Goal: Check status: Check status

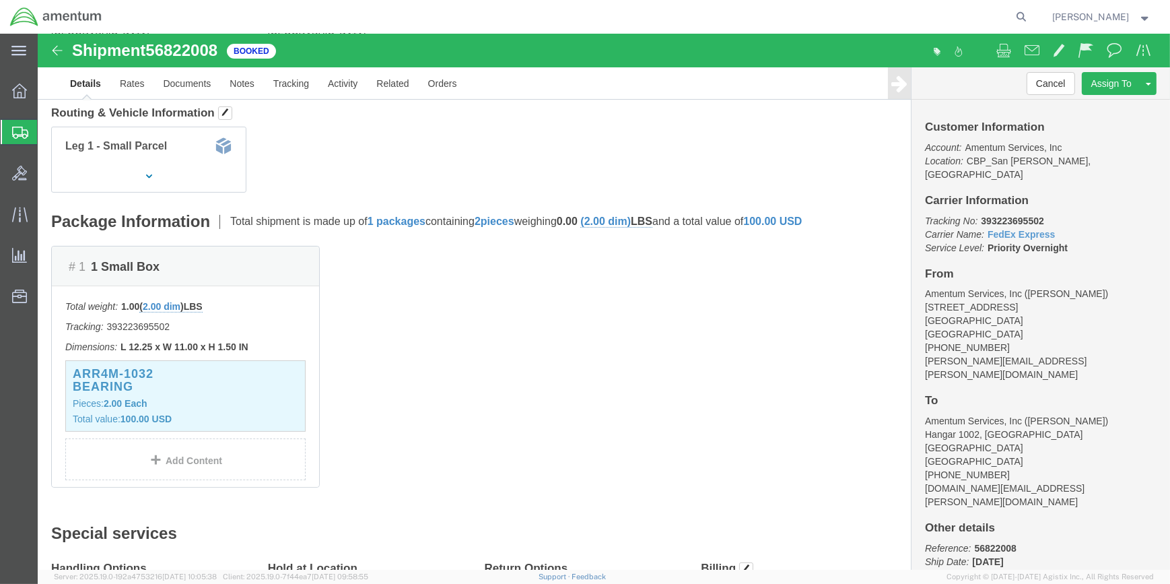
scroll to position [183, 0]
click at [0, 0] on span "Shipment Manager" at bounding box center [0, 0] width 0 height 0
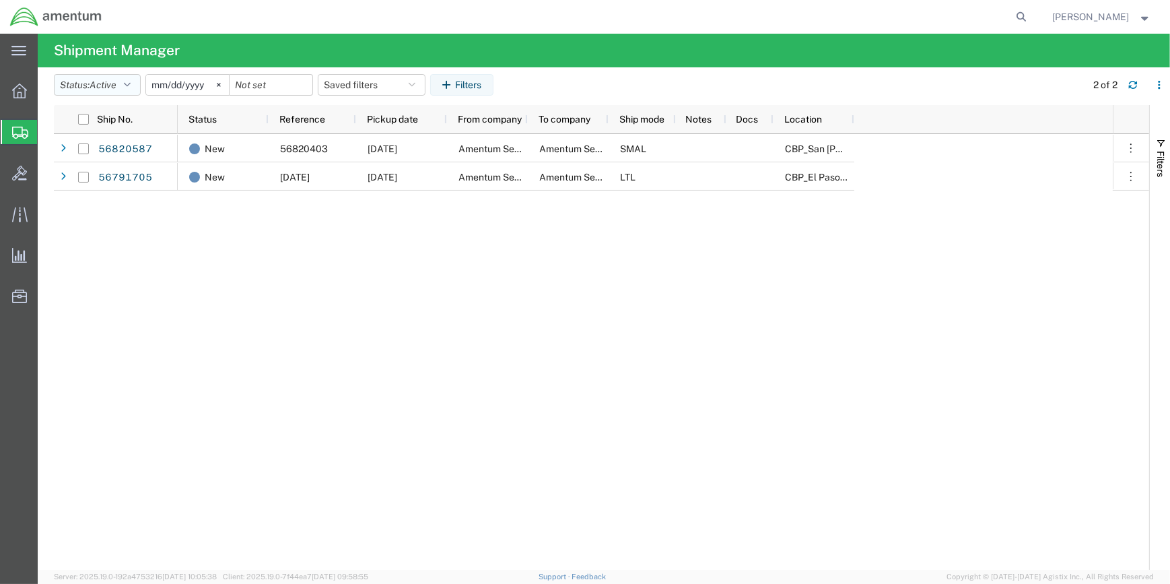
drag, startPoint x: 132, startPoint y: 83, endPoint x: 153, endPoint y: 125, distance: 47.3
click at [131, 83] on icon "button" at bounding box center [127, 84] width 7 height 9
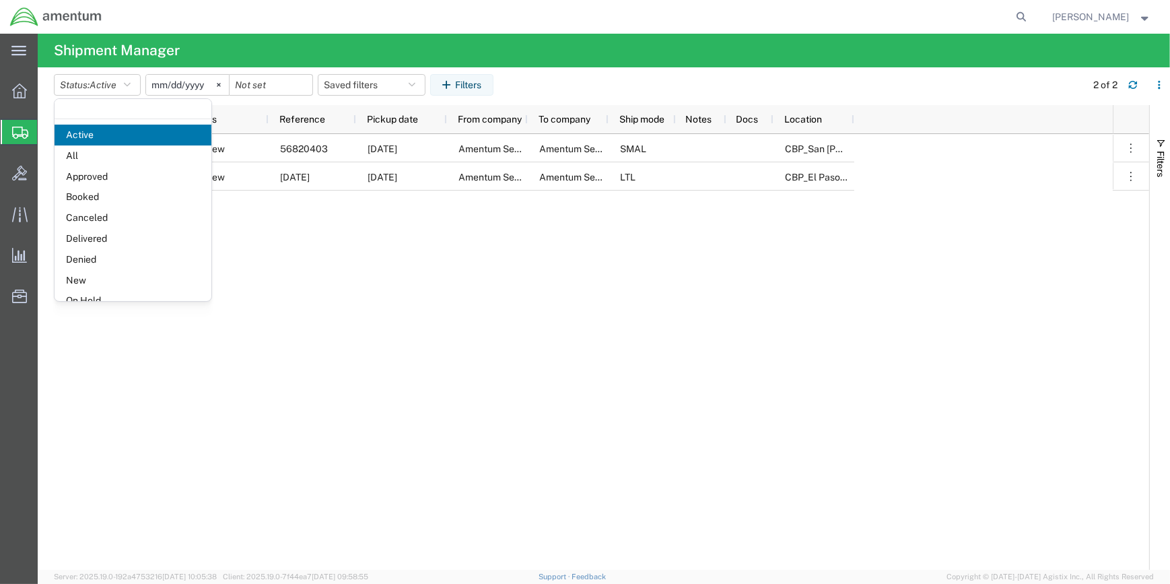
click at [122, 196] on span "Booked" at bounding box center [133, 197] width 157 height 21
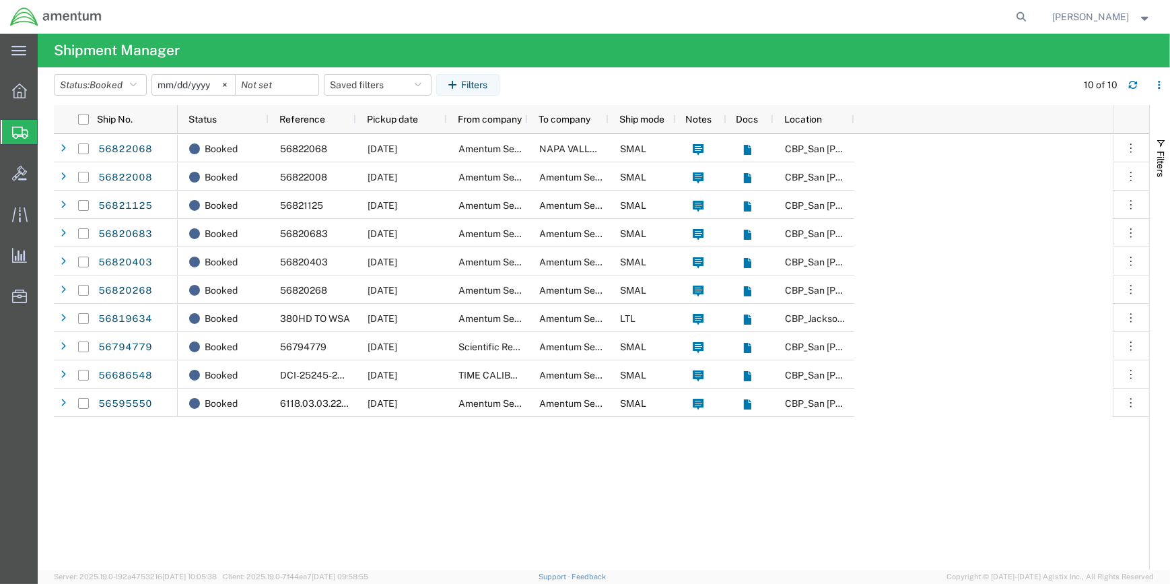
click at [211, 82] on input "[DATE]" at bounding box center [193, 85] width 83 height 20
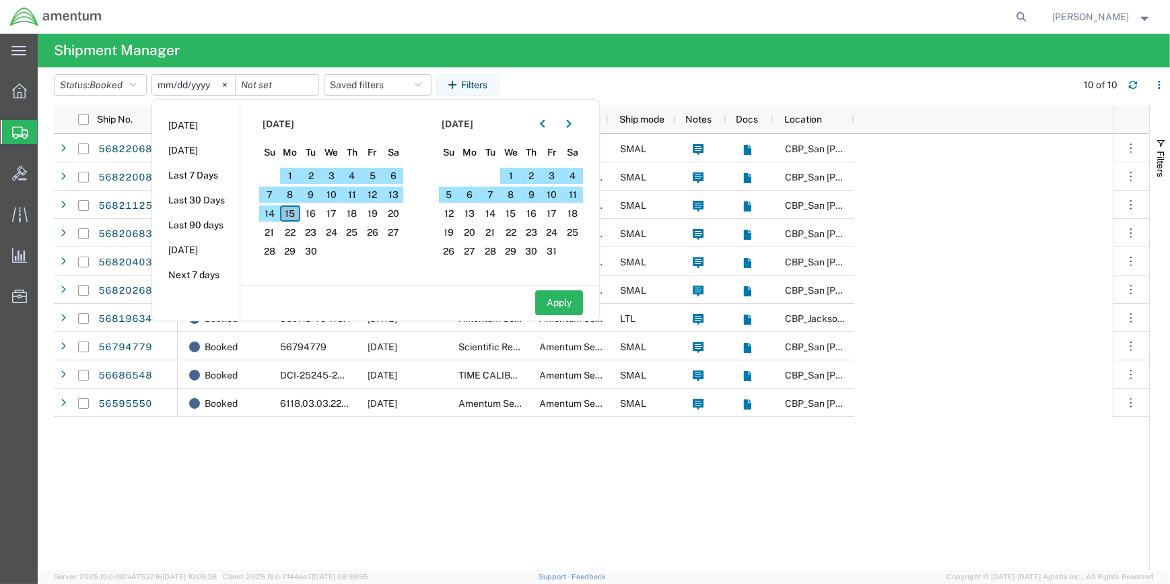
click at [294, 210] on span "15" at bounding box center [290, 213] width 21 height 16
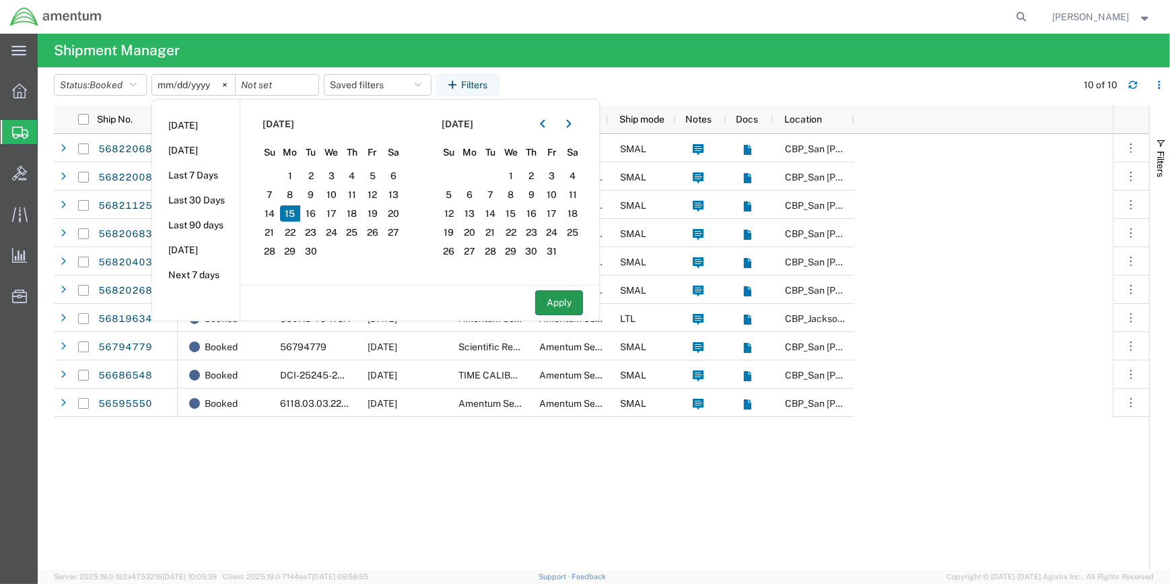
click at [568, 298] on button "Apply" at bounding box center [559, 302] width 48 height 25
type input "[DATE]"
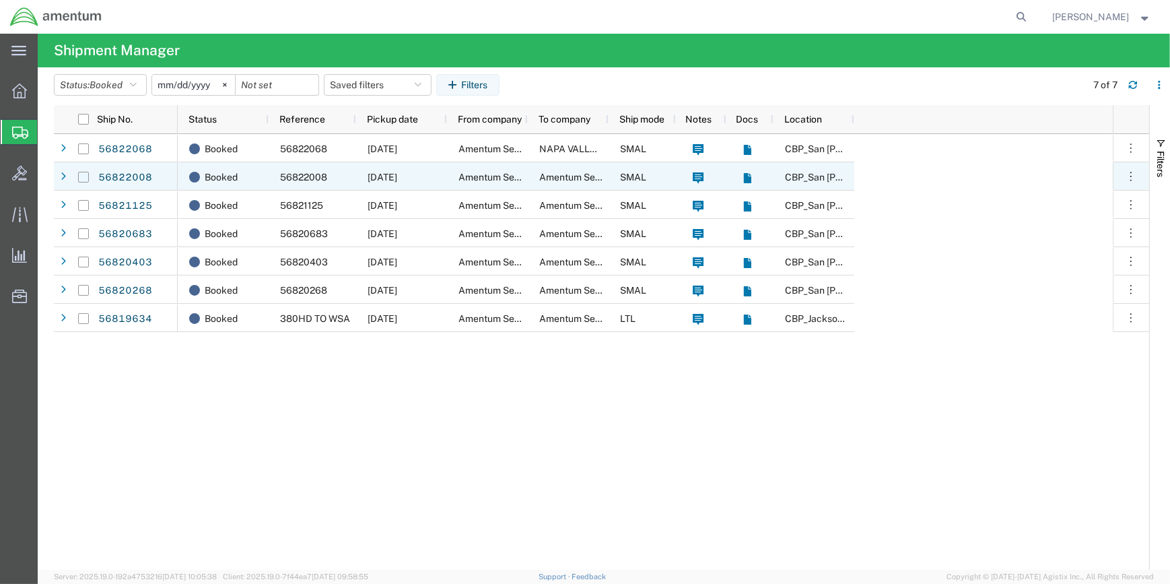
click at [83, 177] on input "Press Space to toggle row selection (unchecked)" at bounding box center [83, 177] width 11 height 11
checkbox input "true"
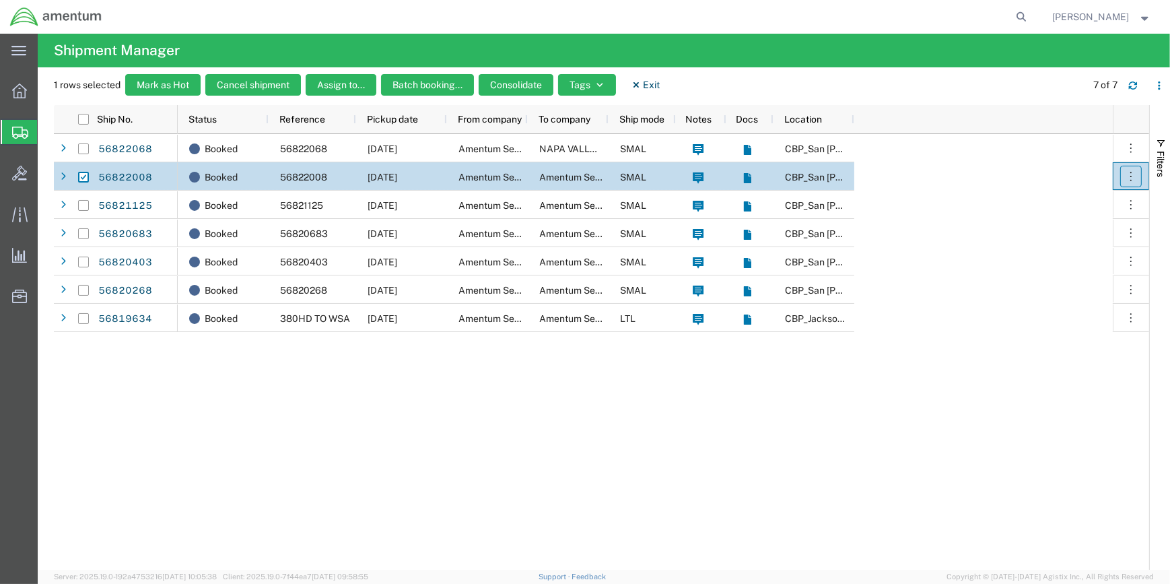
click at [1128, 173] on icon "button" at bounding box center [1130, 176] width 13 height 13
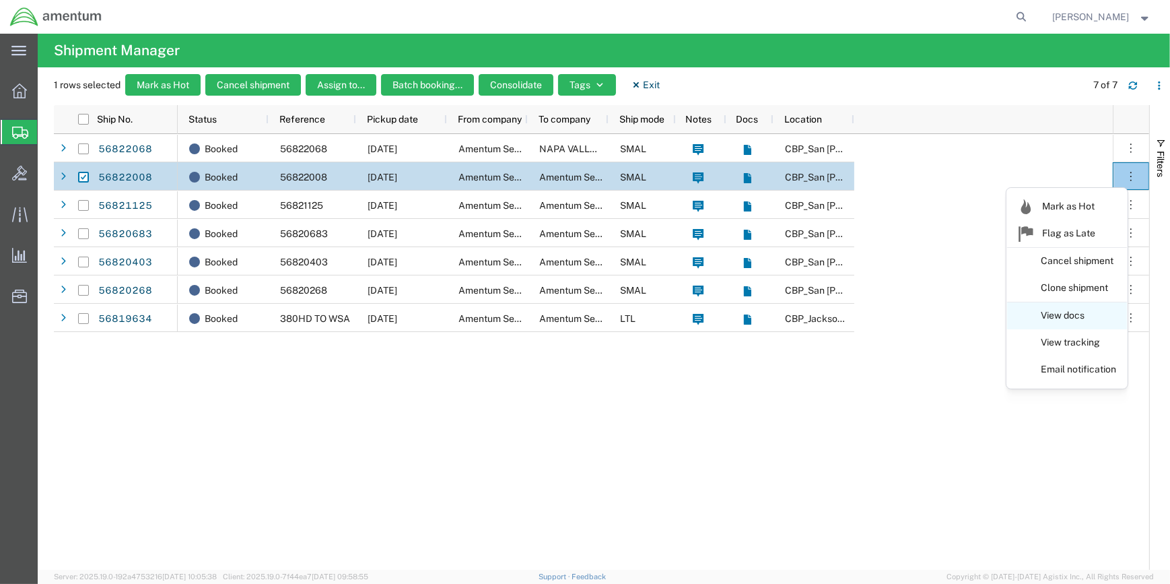
click at [1062, 311] on link "View docs" at bounding box center [1067, 316] width 120 height 24
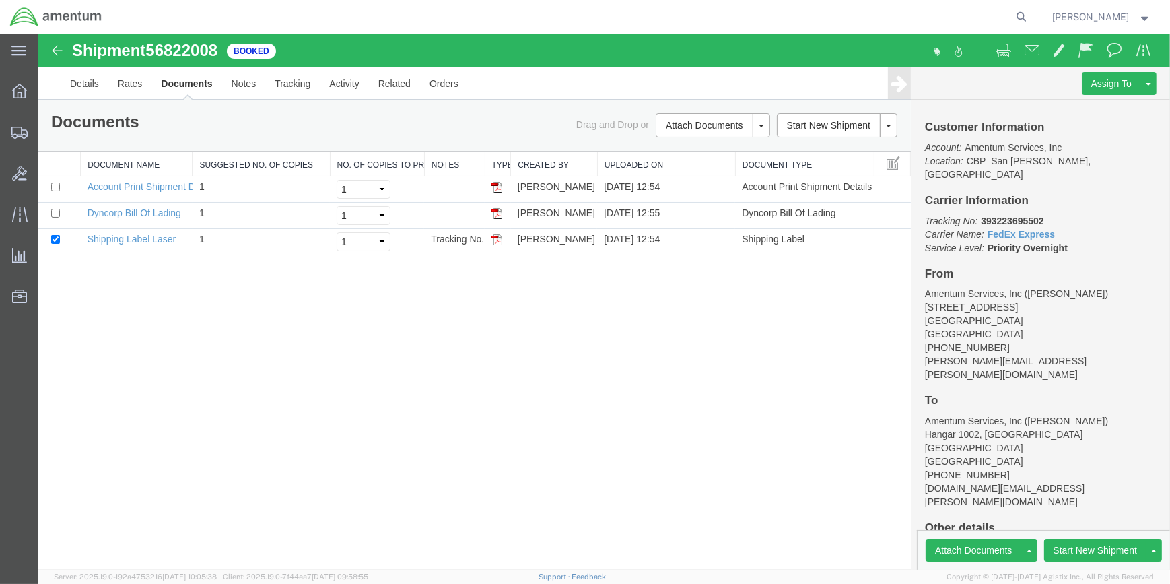
drag, startPoint x: 53, startPoint y: 50, endPoint x: 62, endPoint y: 65, distance: 18.1
click at [53, 50] on img at bounding box center [57, 50] width 16 height 16
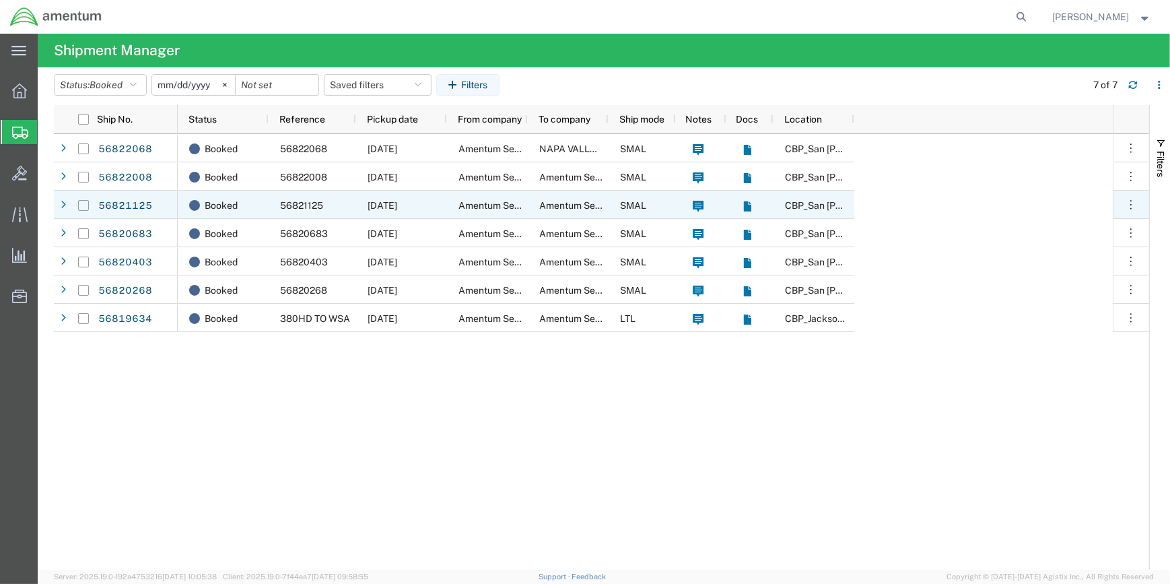
click at [80, 202] on input "Press Space to toggle row selection (unchecked)" at bounding box center [83, 205] width 11 height 11
checkbox input "true"
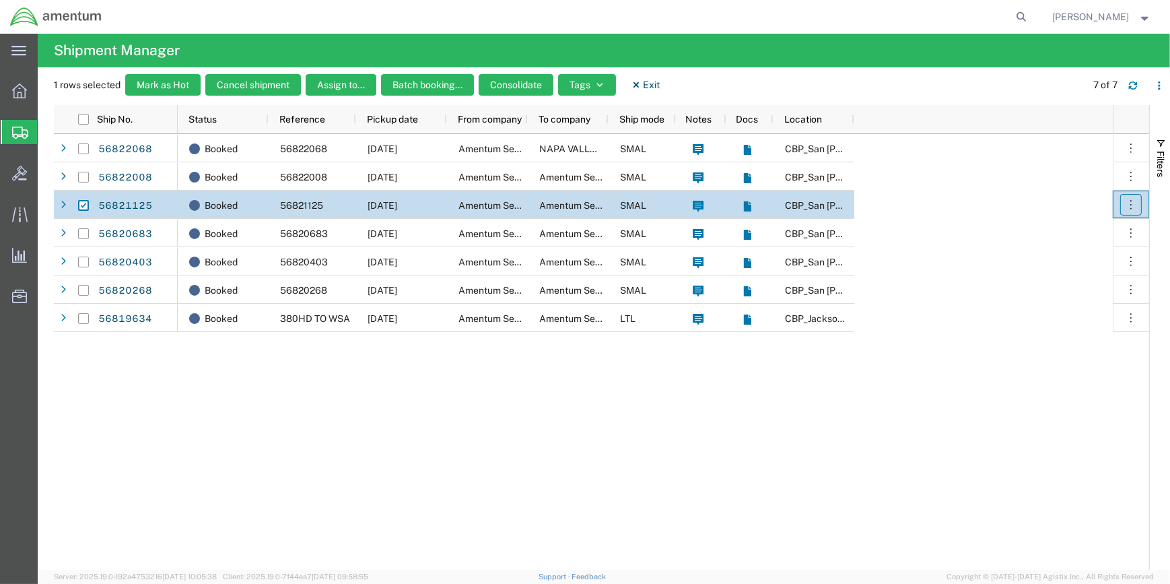
click at [1129, 198] on icon "button" at bounding box center [1130, 204] width 13 height 13
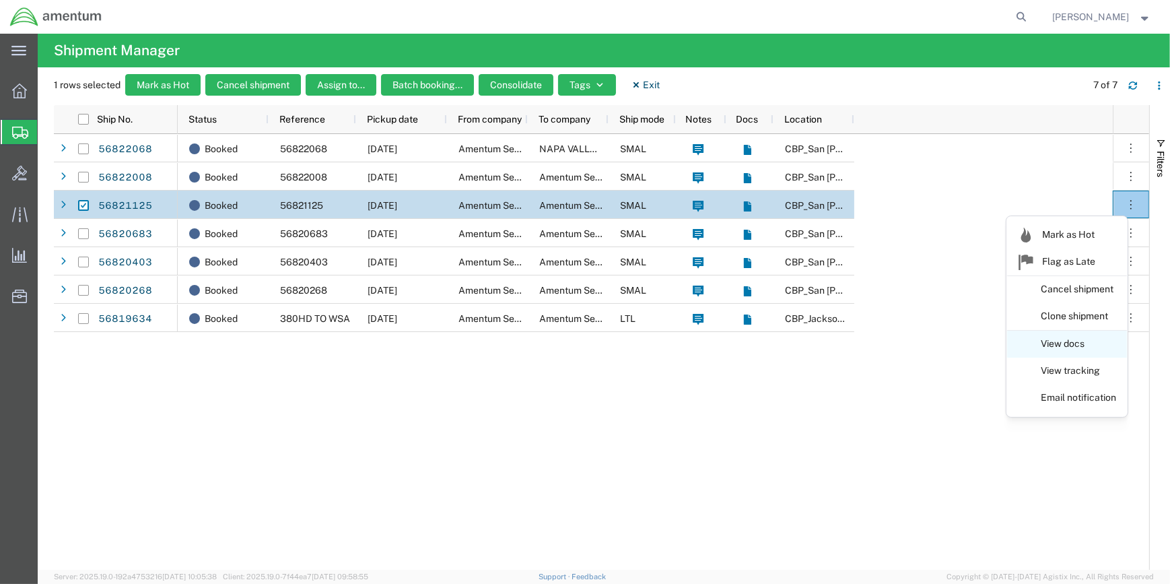
click at [1057, 335] on link "View docs" at bounding box center [1067, 344] width 120 height 24
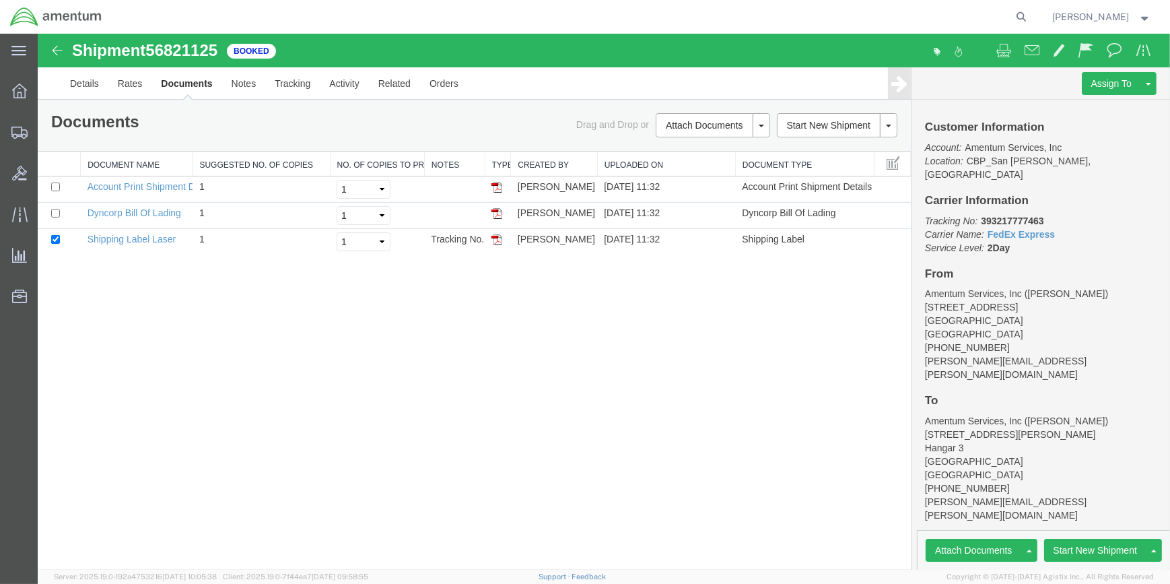
click at [56, 46] on img at bounding box center [57, 50] width 16 height 16
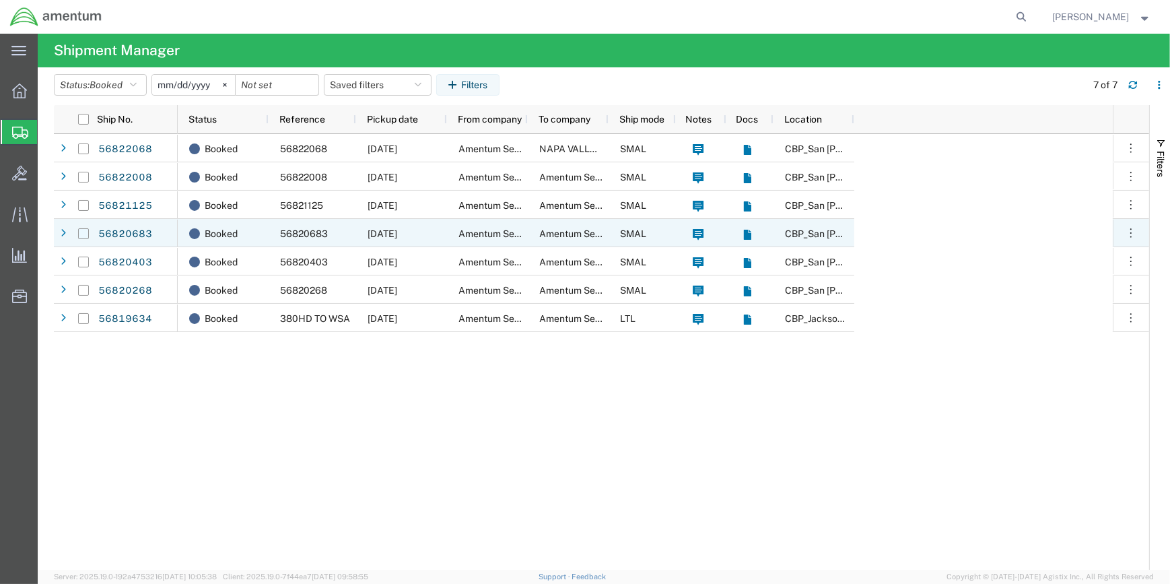
click at [87, 232] on input "Press Space to toggle row selection (unchecked)" at bounding box center [83, 233] width 11 height 11
checkbox input "true"
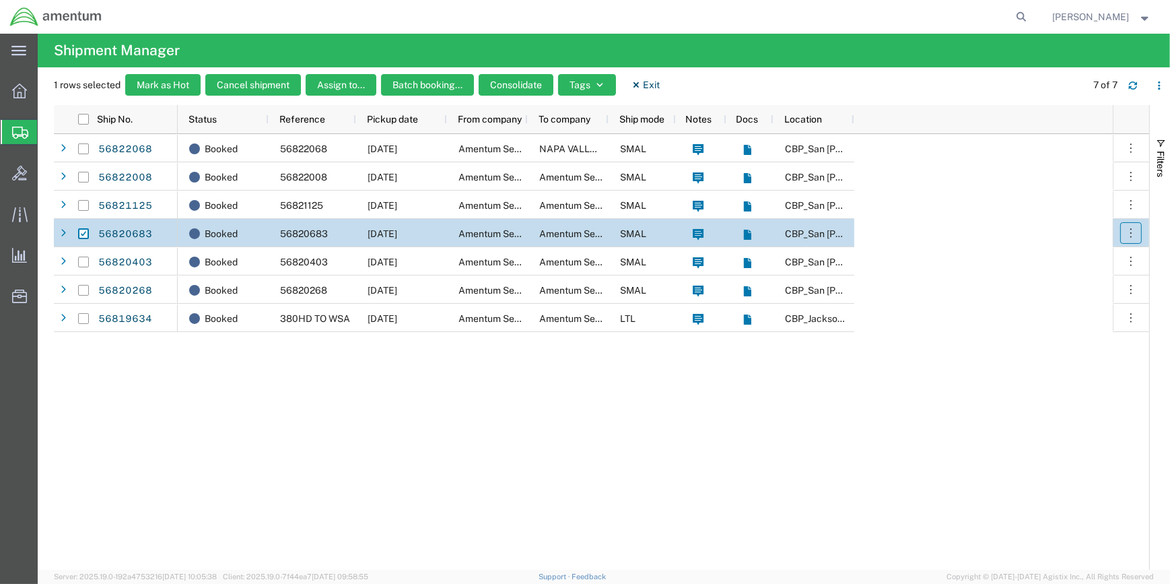
click at [1124, 225] on button "button" at bounding box center [1131, 233] width 22 height 22
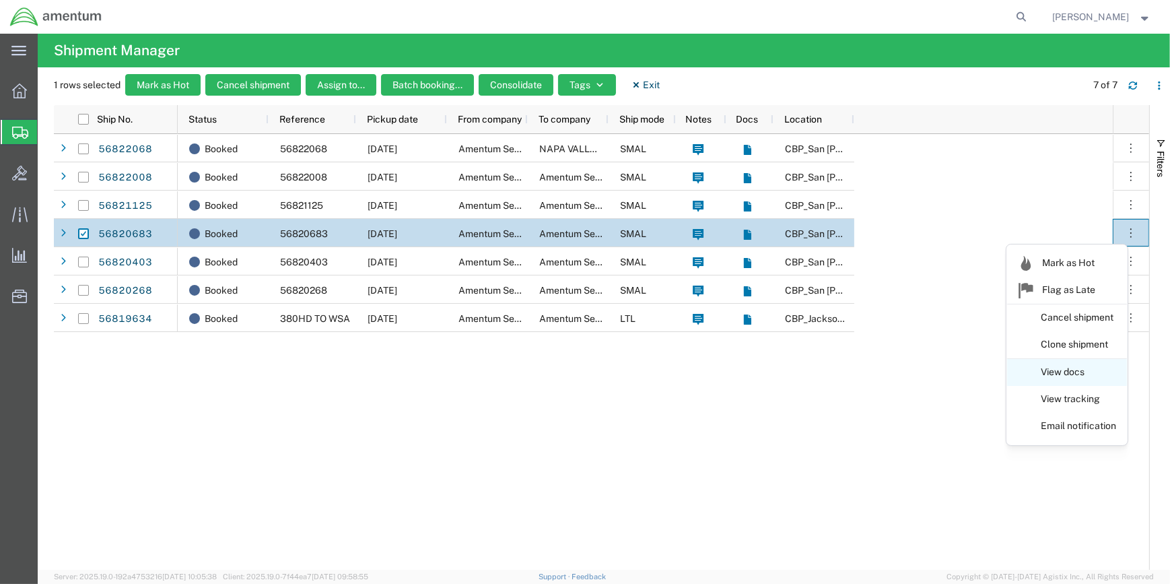
click at [1064, 368] on link "View docs" at bounding box center [1067, 372] width 120 height 24
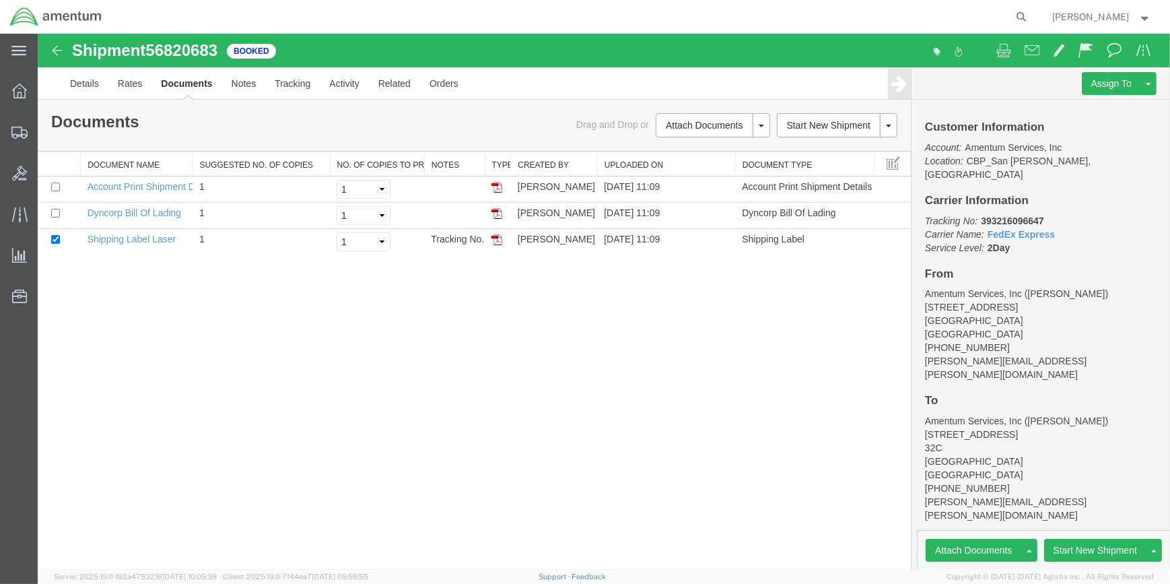
click at [57, 49] on img at bounding box center [57, 50] width 16 height 16
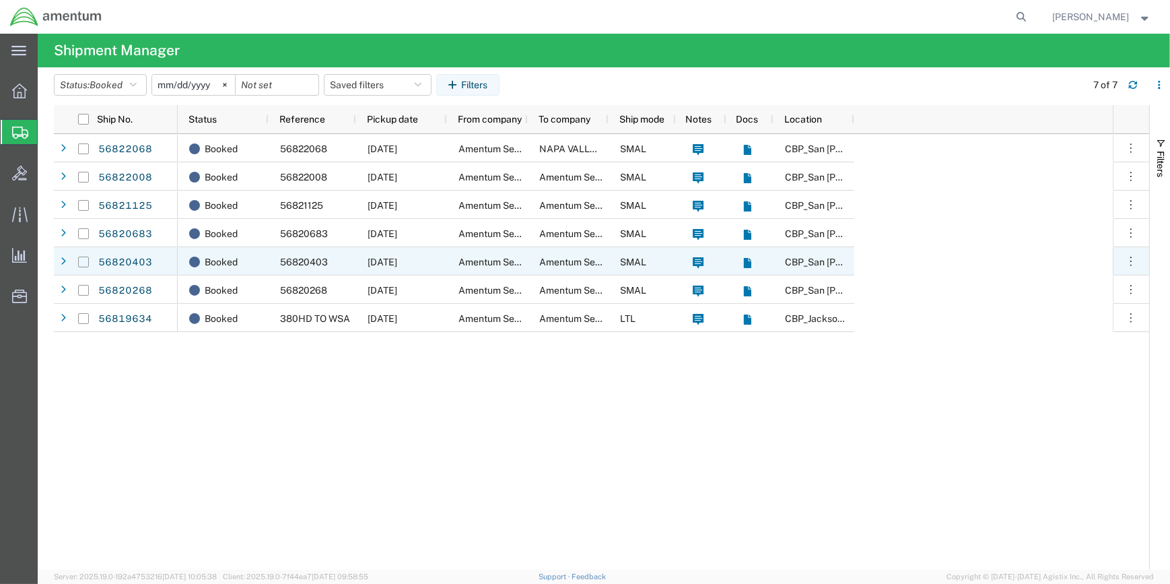
click at [80, 259] on input "Press Space to toggle row selection (unchecked)" at bounding box center [83, 262] width 11 height 11
checkbox input "true"
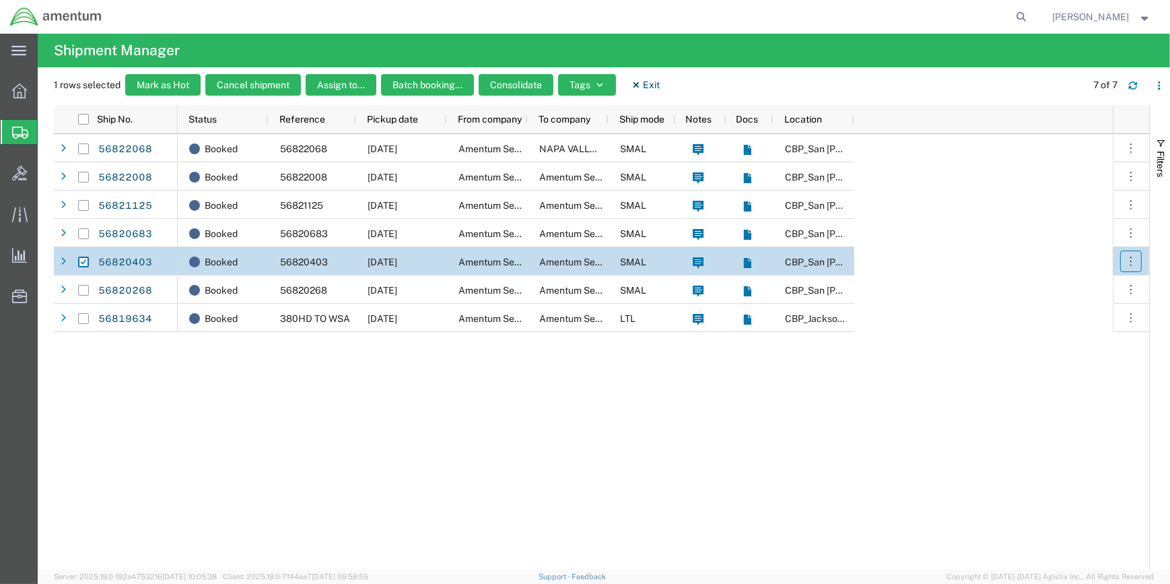
click at [1129, 262] on icon "button" at bounding box center [1130, 261] width 13 height 13
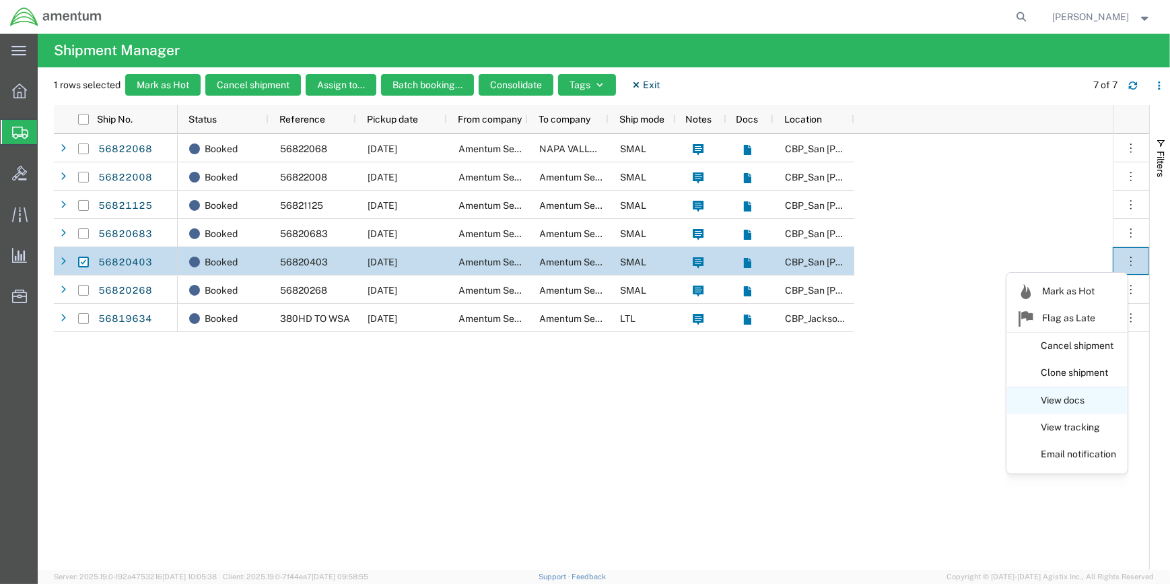
click at [1058, 395] on link "View docs" at bounding box center [1067, 400] width 120 height 24
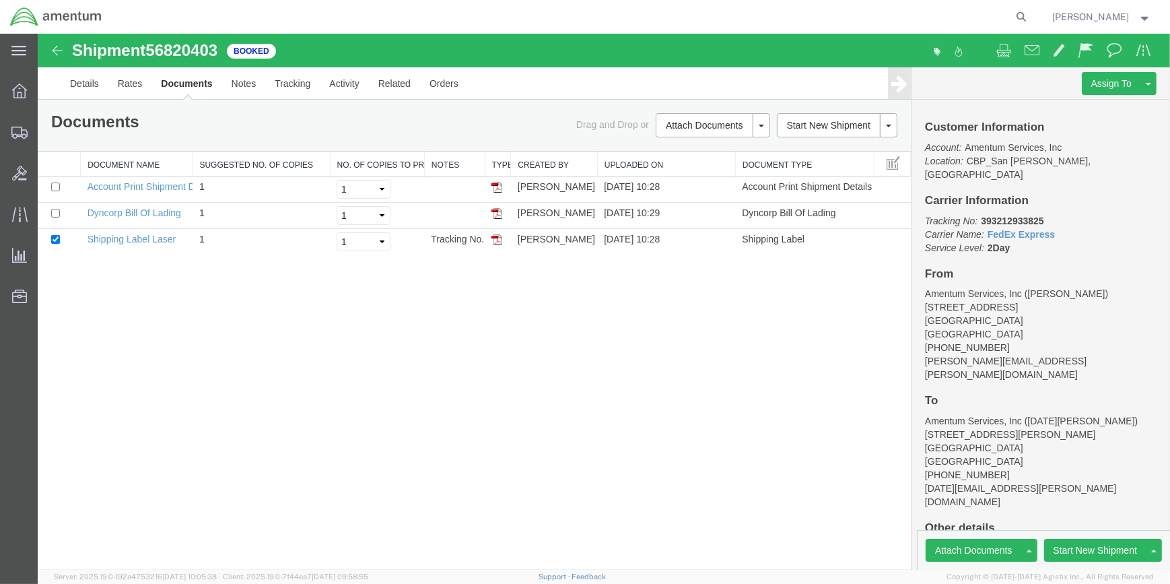
click at [56, 46] on img at bounding box center [57, 50] width 16 height 16
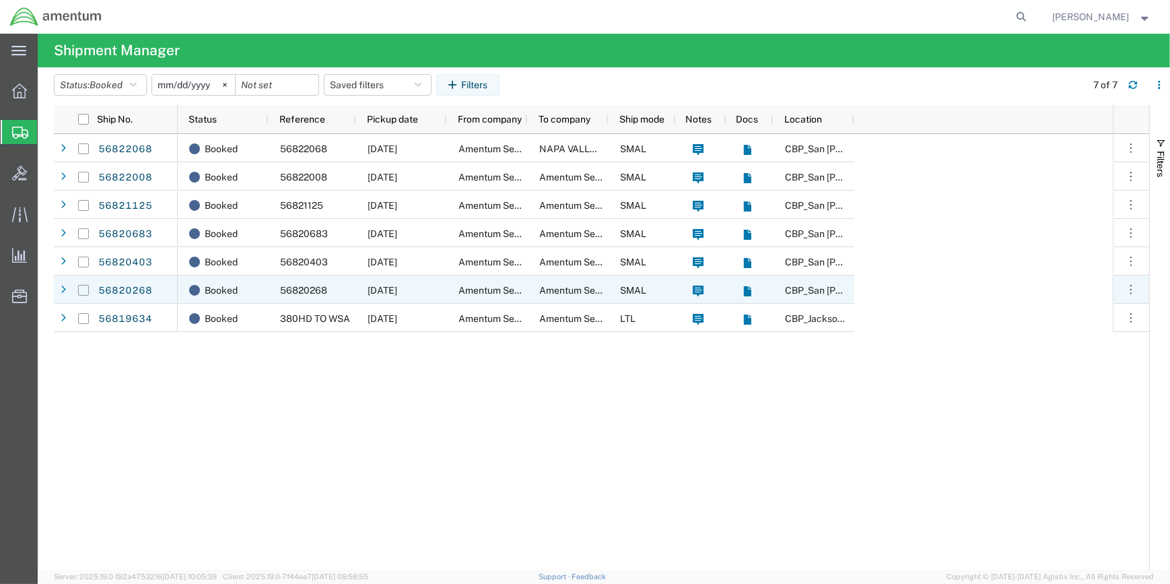
click at [79, 286] on input "Press Space to toggle row selection (unchecked)" at bounding box center [83, 290] width 11 height 11
checkbox input "true"
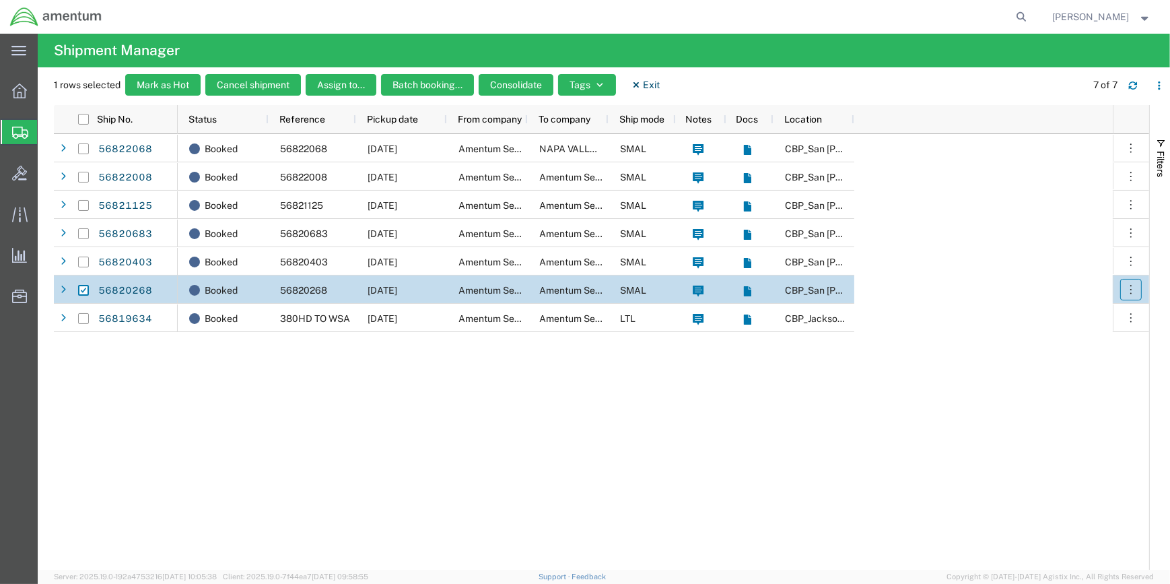
click at [1134, 286] on icon "button" at bounding box center [1130, 289] width 13 height 13
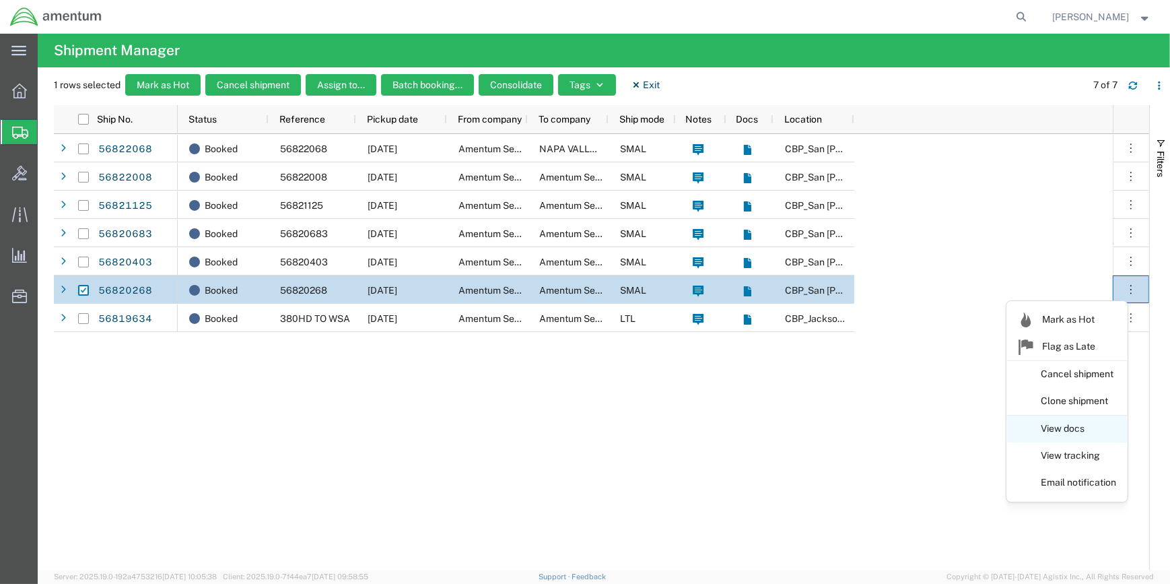
click at [1064, 428] on link "View docs" at bounding box center [1067, 429] width 120 height 24
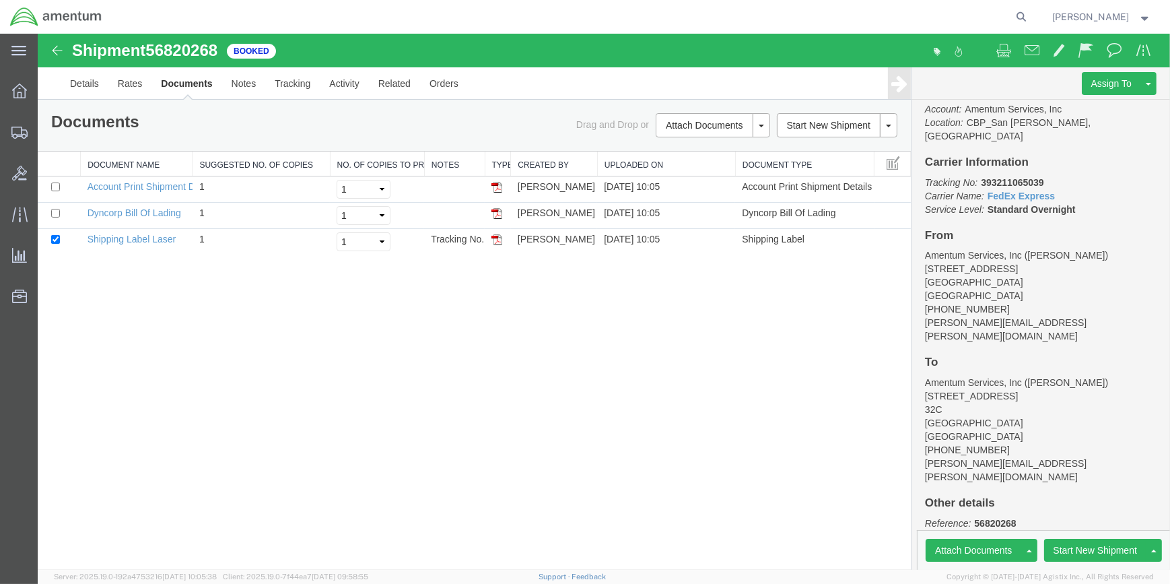
scroll to position [60, 0]
